Goal: Use online tool/utility: Use online tool/utility

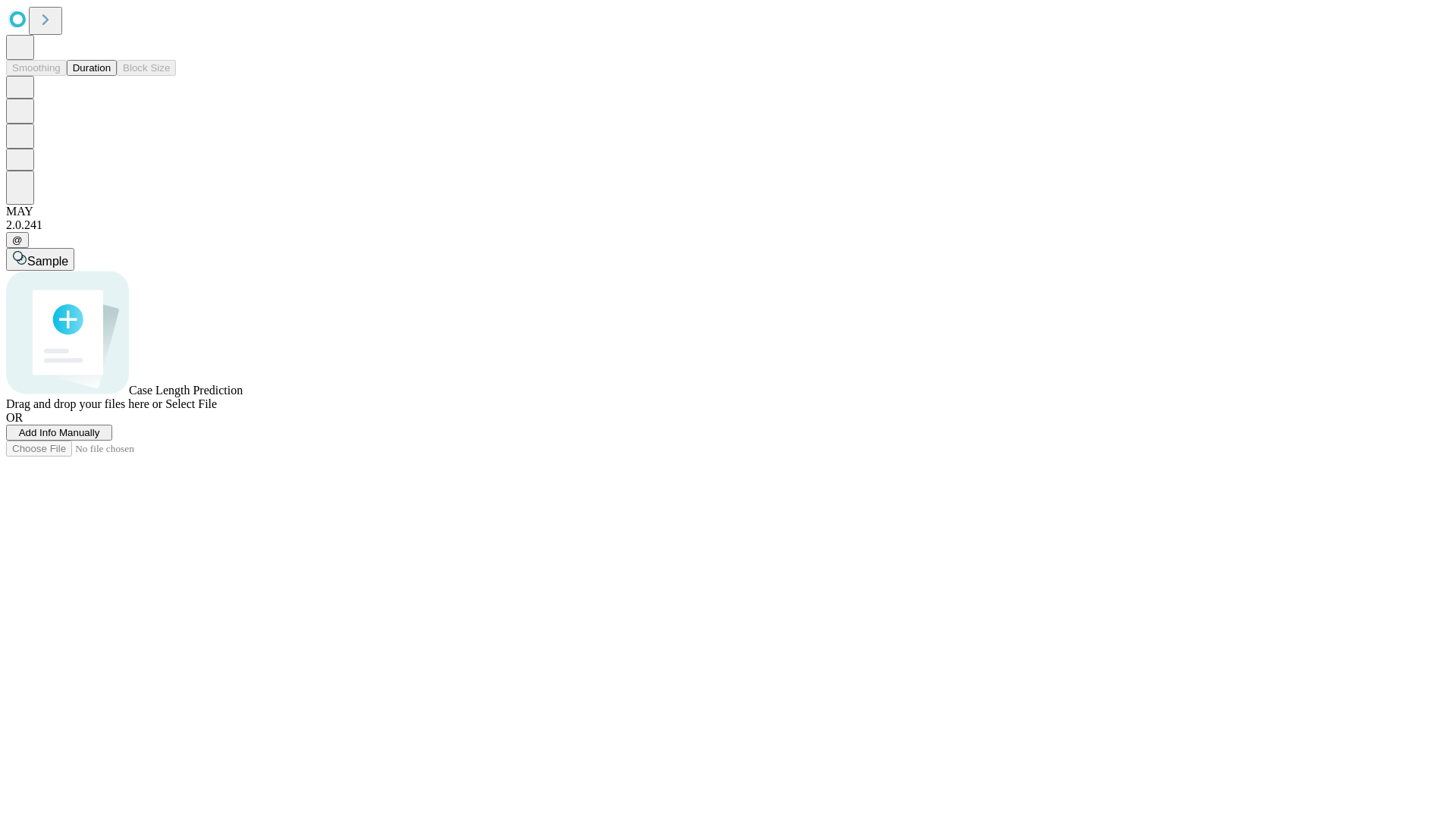
click at [111, 76] on button "Duration" at bounding box center [91, 67] width 50 height 16
click at [68, 255] on span "Sample" at bounding box center [47, 262] width 41 height 13
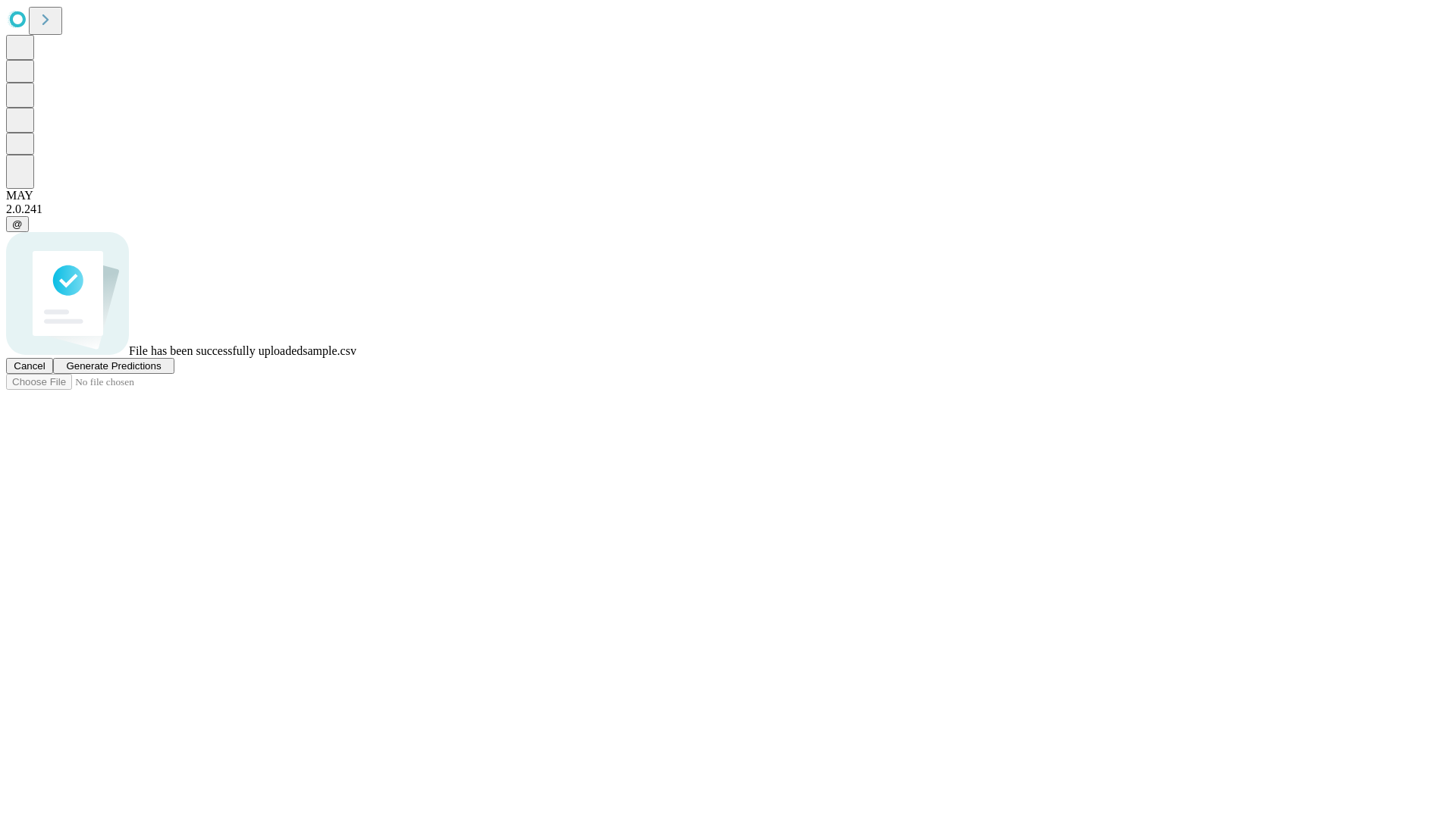
click at [161, 372] on span "Generate Predictions" at bounding box center [114, 366] width 95 height 11
